Goal: Find specific page/section: Find specific page/section

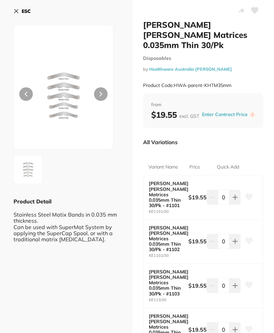
scroll to position [49, 0]
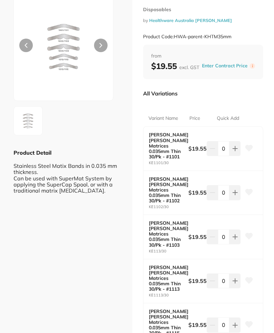
click at [49, 34] on img at bounding box center [64, 47] width 60 height 107
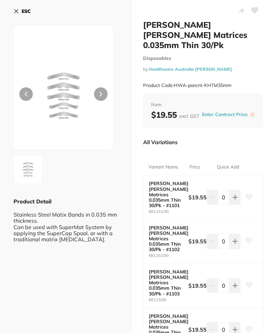
scroll to position [0, 0]
click at [18, 14] on button "ESC" at bounding box center [22, 11] width 17 height 12
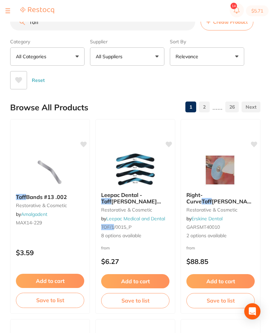
scroll to position [0, 0]
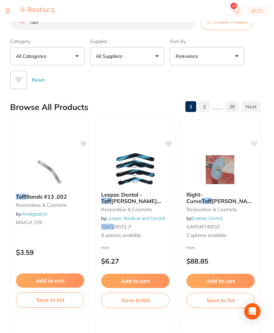
click at [14, 15] on section "$5.71" at bounding box center [137, 11] width 274 height 22
click at [6, 10] on button at bounding box center [7, 10] width 5 height 1
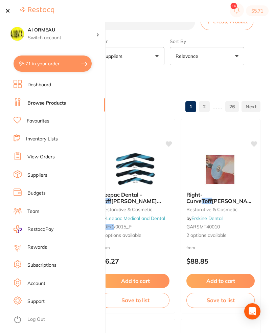
click at [58, 139] on link "Inventory Lists" at bounding box center [42, 139] width 32 height 7
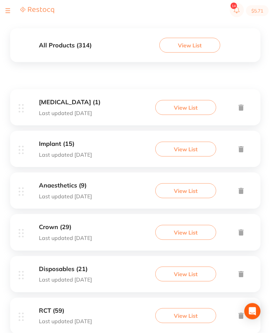
scroll to position [72, 0]
click at [188, 240] on button "View List" at bounding box center [185, 232] width 61 height 15
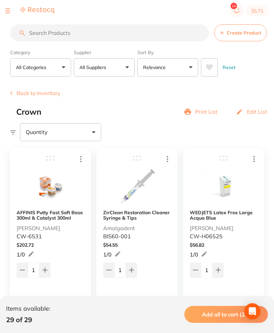
click at [9, 11] on button at bounding box center [7, 10] width 5 height 1
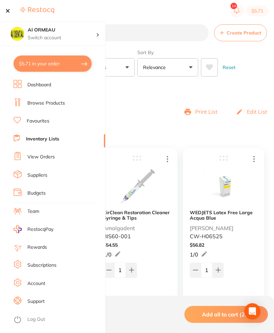
click at [65, 139] on li "Inventory Lists" at bounding box center [60, 139] width 92 height 10
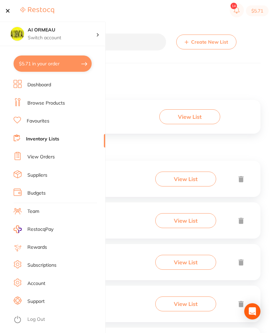
click at [5, 10] on section "$5.71" at bounding box center [137, 11] width 274 height 22
click at [6, 10] on button at bounding box center [7, 10] width 5 height 1
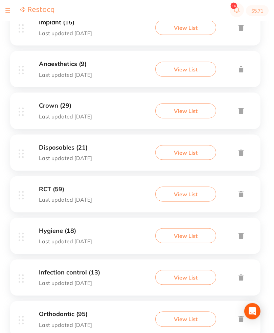
scroll to position [193, 0]
click at [200, 155] on button "View List" at bounding box center [185, 152] width 61 height 15
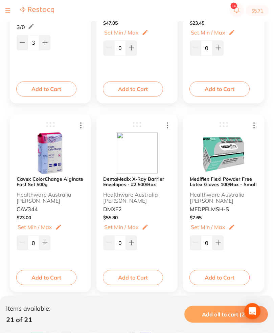
scroll to position [600, 0]
